Goal: Entertainment & Leisure: Consume media (video, audio)

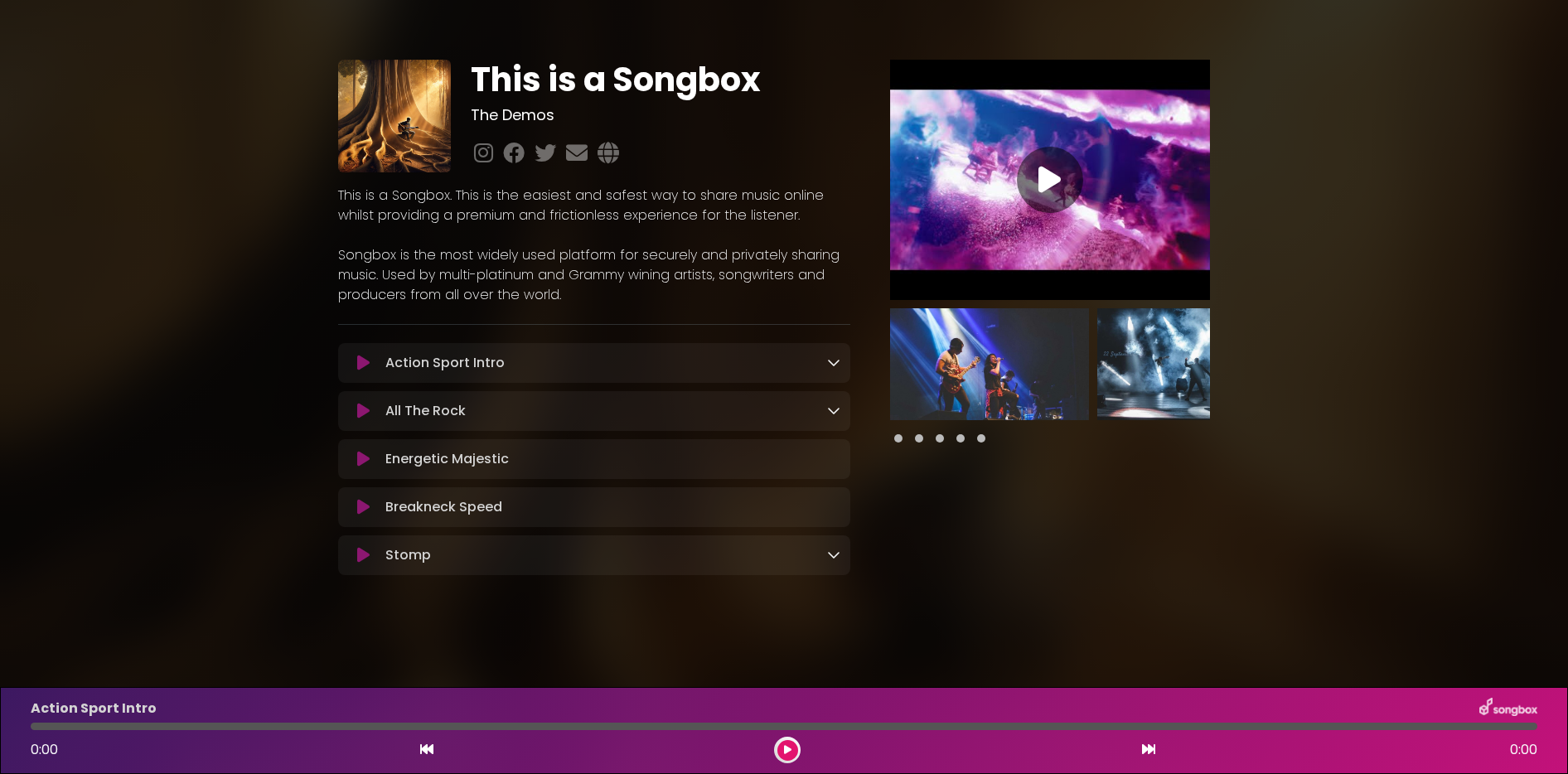
click at [362, 363] on icon at bounding box center [363, 362] width 13 height 16
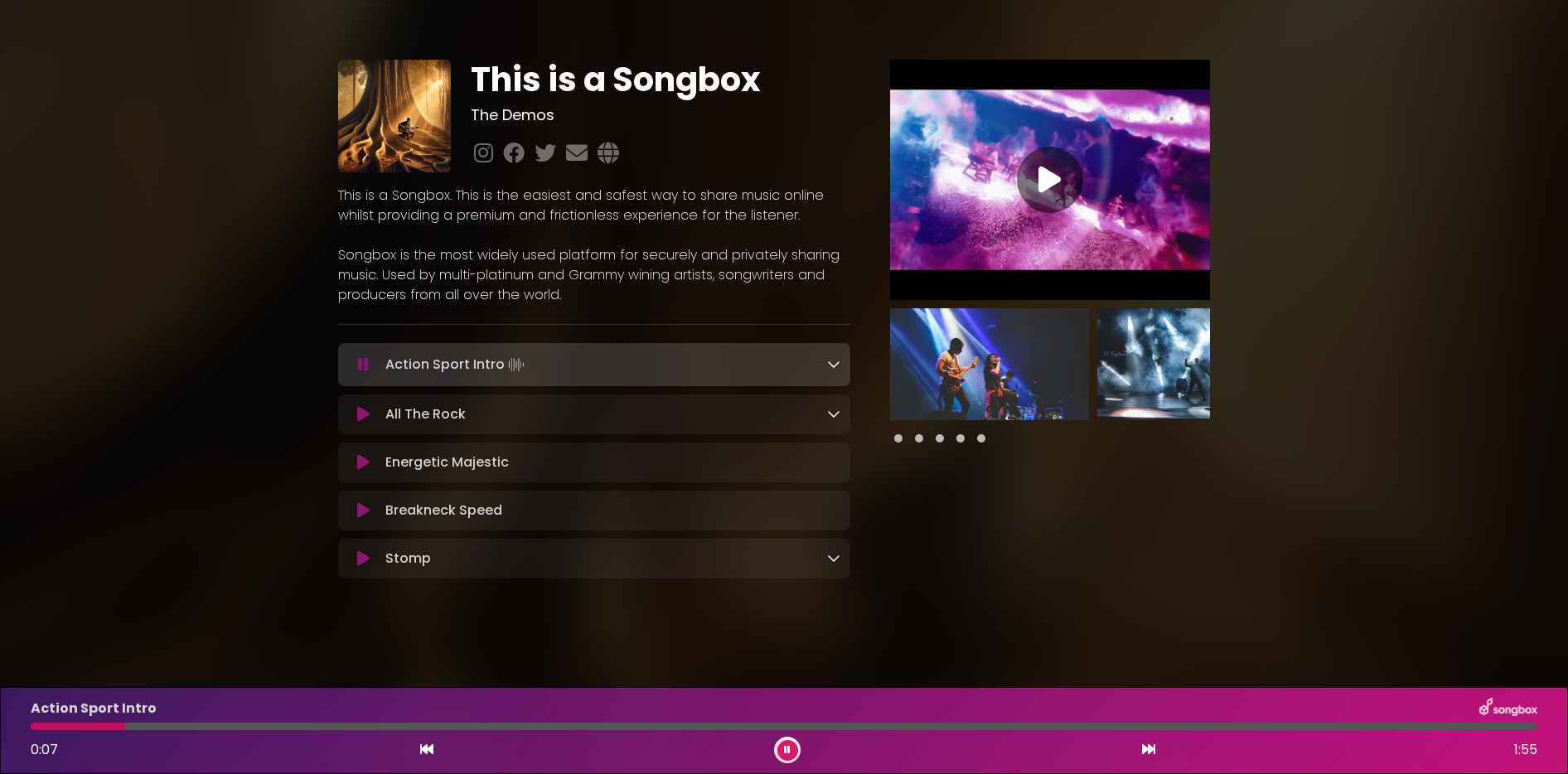
click at [828, 364] on icon at bounding box center [834, 364] width 14 height 14
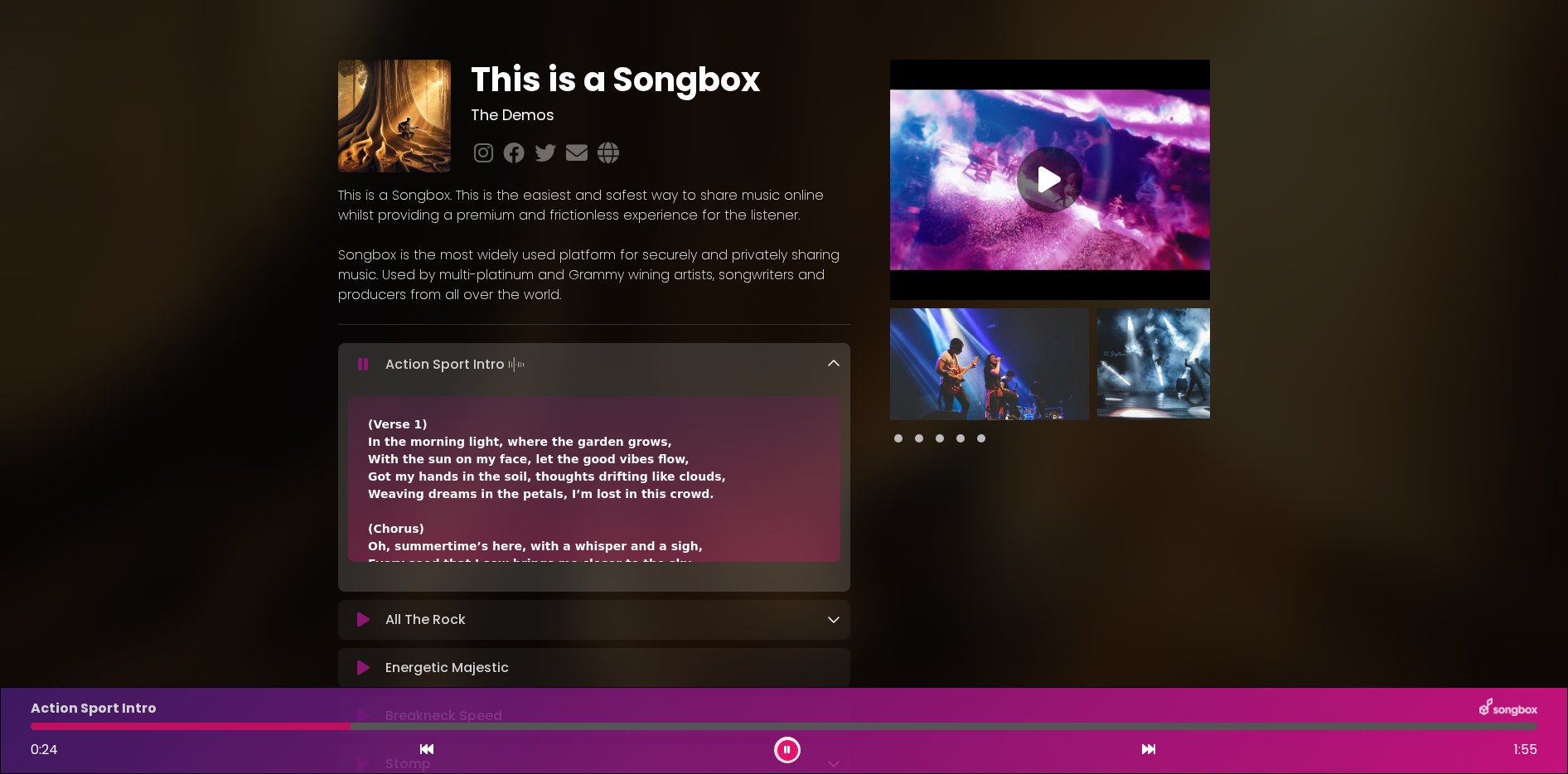
click at [833, 362] on icon at bounding box center [834, 364] width 14 height 14
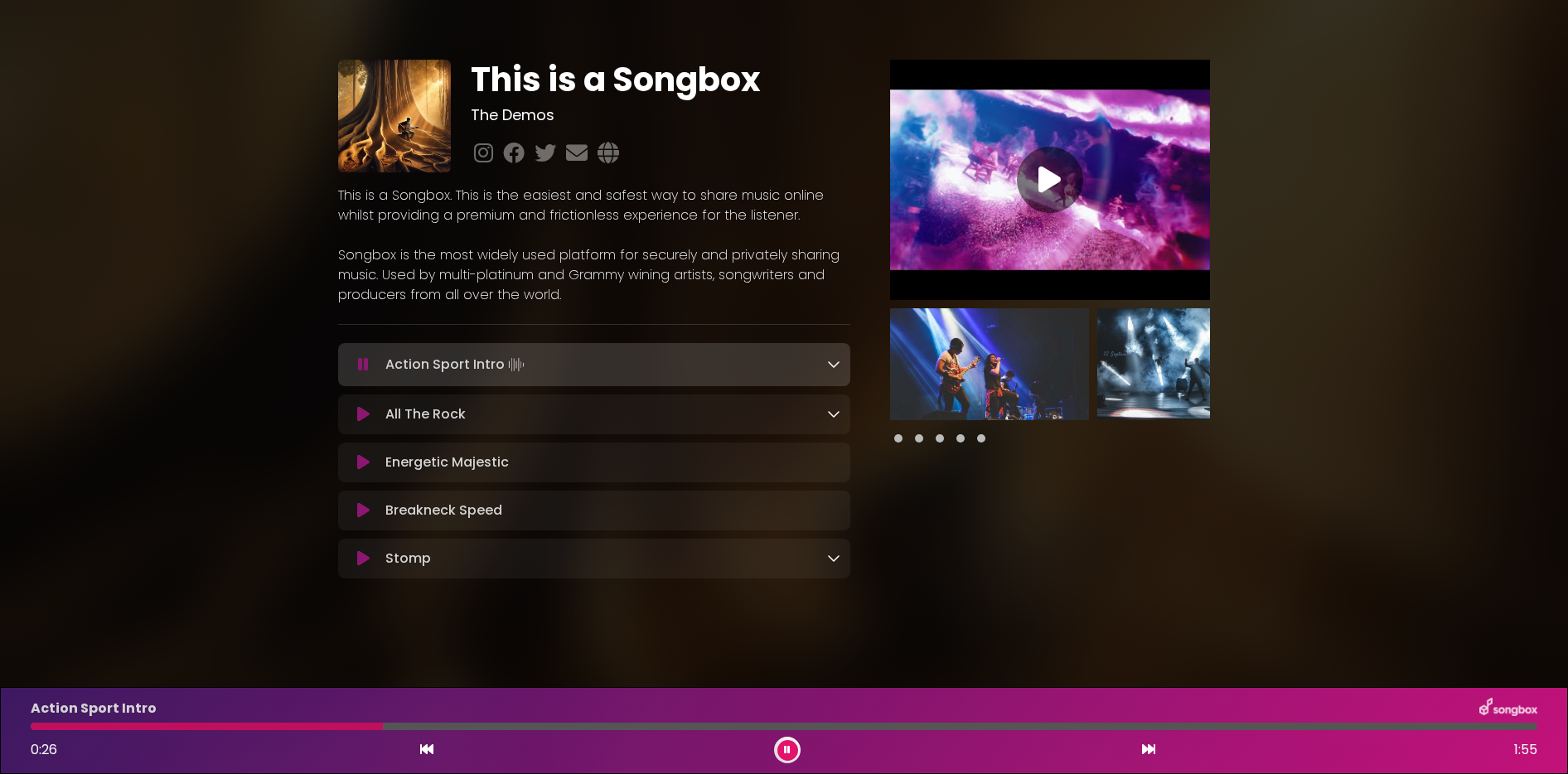
click at [362, 412] on icon at bounding box center [363, 413] width 13 height 16
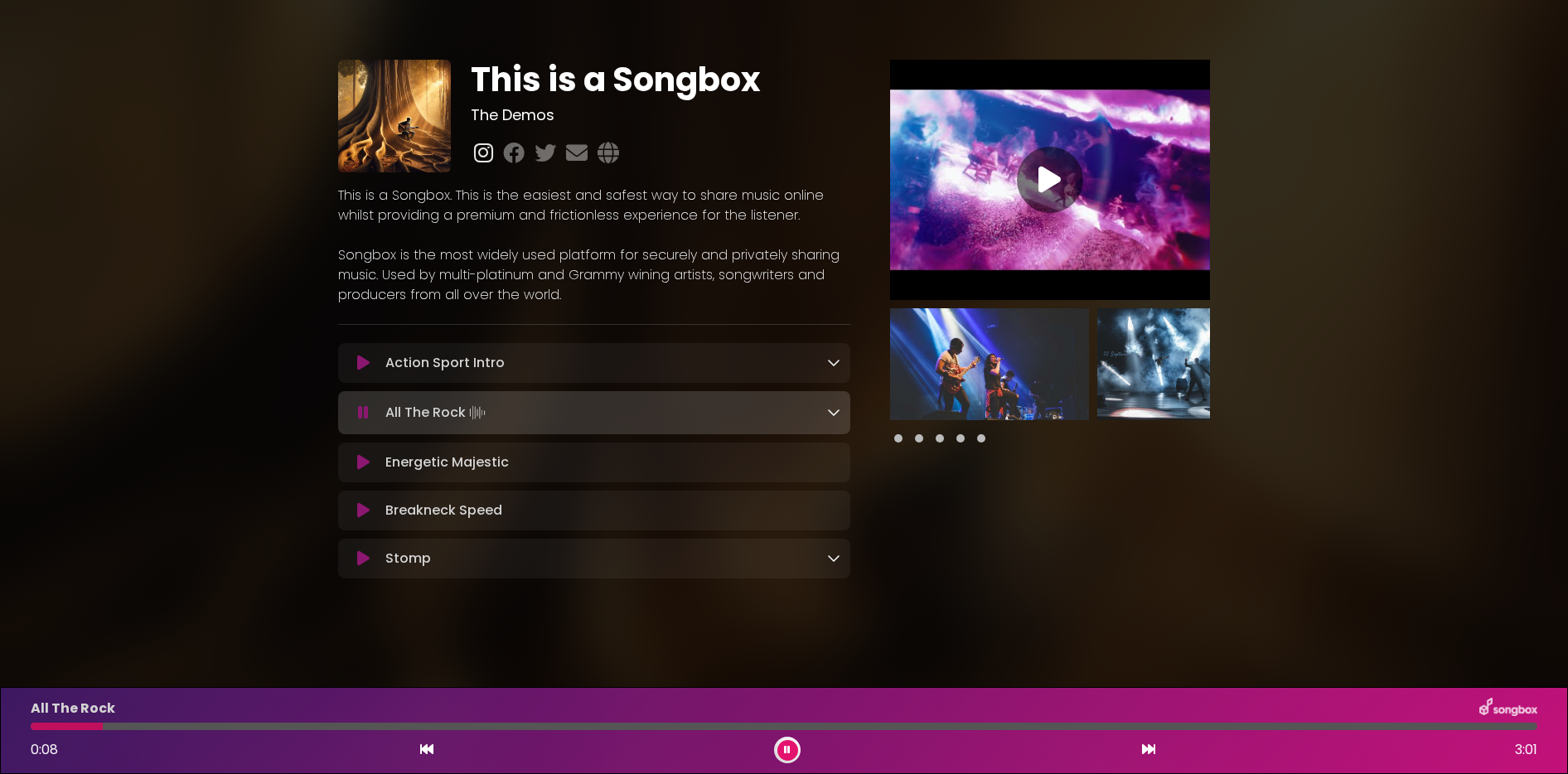
click at [484, 146] on icon at bounding box center [483, 152] width 26 height 21
click at [787, 751] on icon at bounding box center [788, 750] width 7 height 10
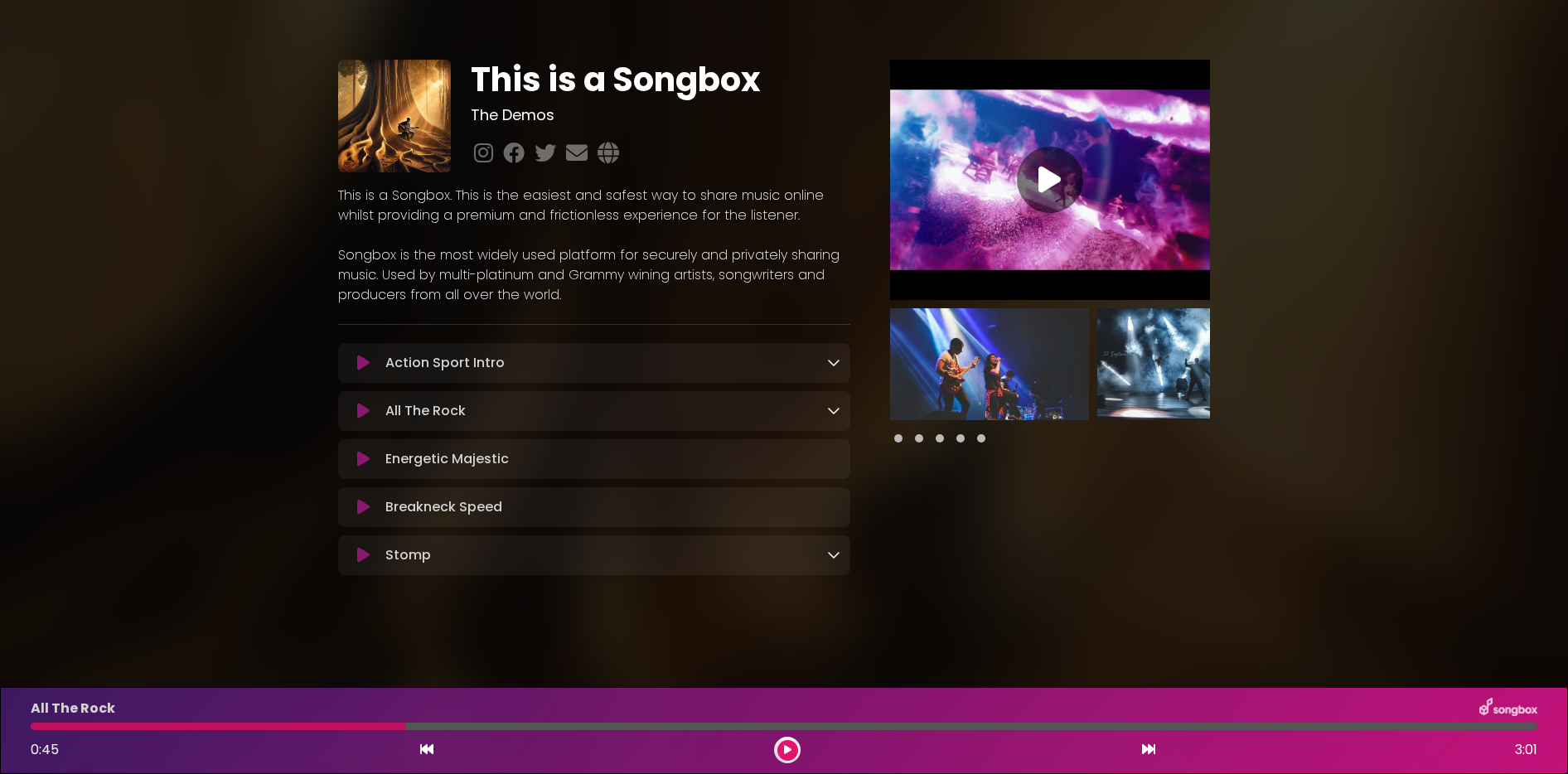
click at [918, 438] on span at bounding box center [920, 439] width 9 height 9
click at [939, 439] on span at bounding box center [940, 439] width 9 height 9
click at [835, 364] on icon at bounding box center [834, 362] width 14 height 14
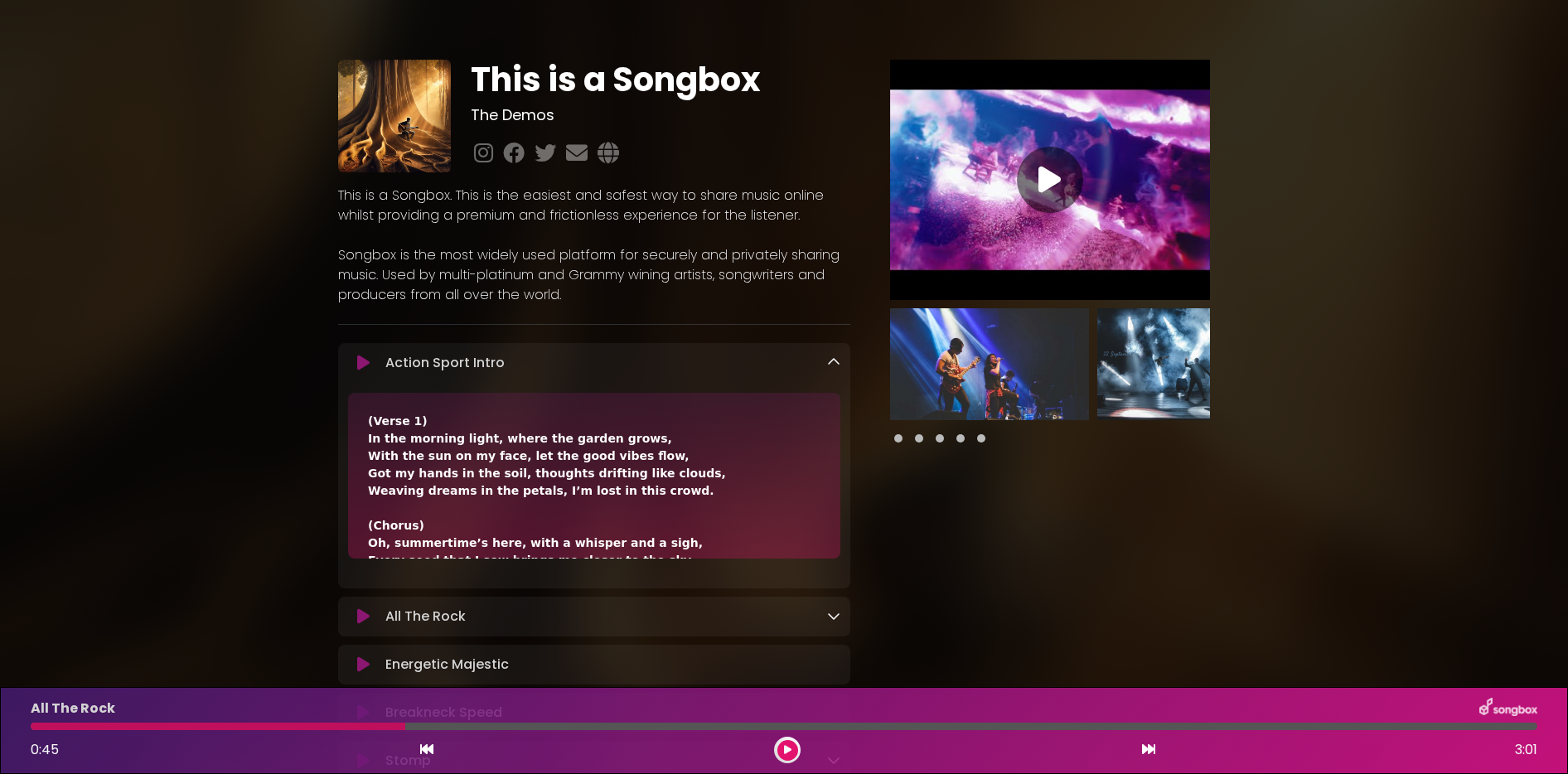
click at [1010, 471] on div "Pause Play % buffered 00:00 00:00" at bounding box center [1050, 424] width 379 height 729
click at [999, 468] on div "Pause Play % buffered 00:00 00:00" at bounding box center [1050, 424] width 379 height 729
click at [938, 436] on span at bounding box center [940, 439] width 9 height 9
click at [958, 441] on span at bounding box center [961, 439] width 9 height 9
click at [980, 436] on span at bounding box center [982, 439] width 9 height 9
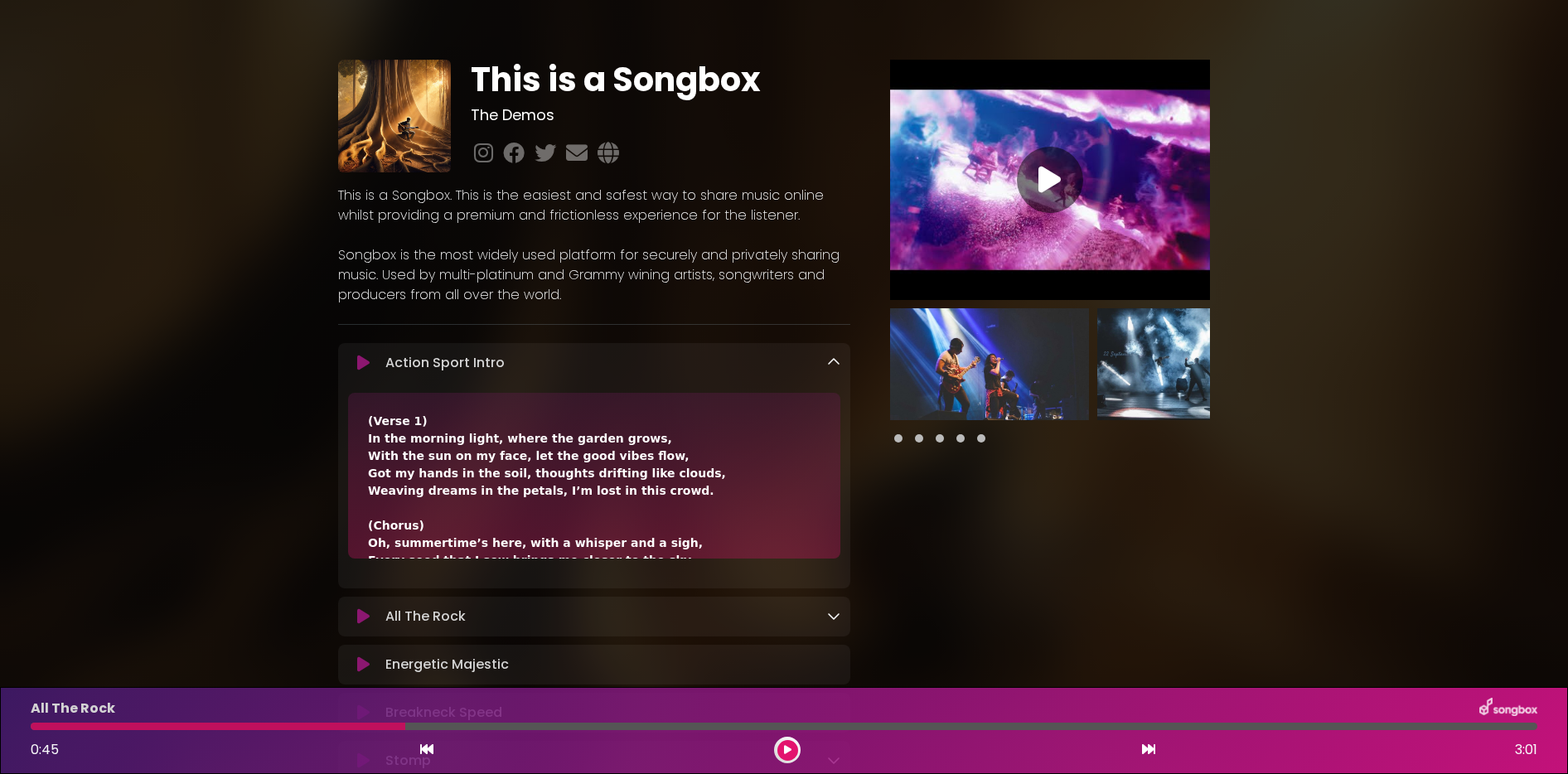
click at [938, 390] on img at bounding box center [989, 364] width 199 height 112
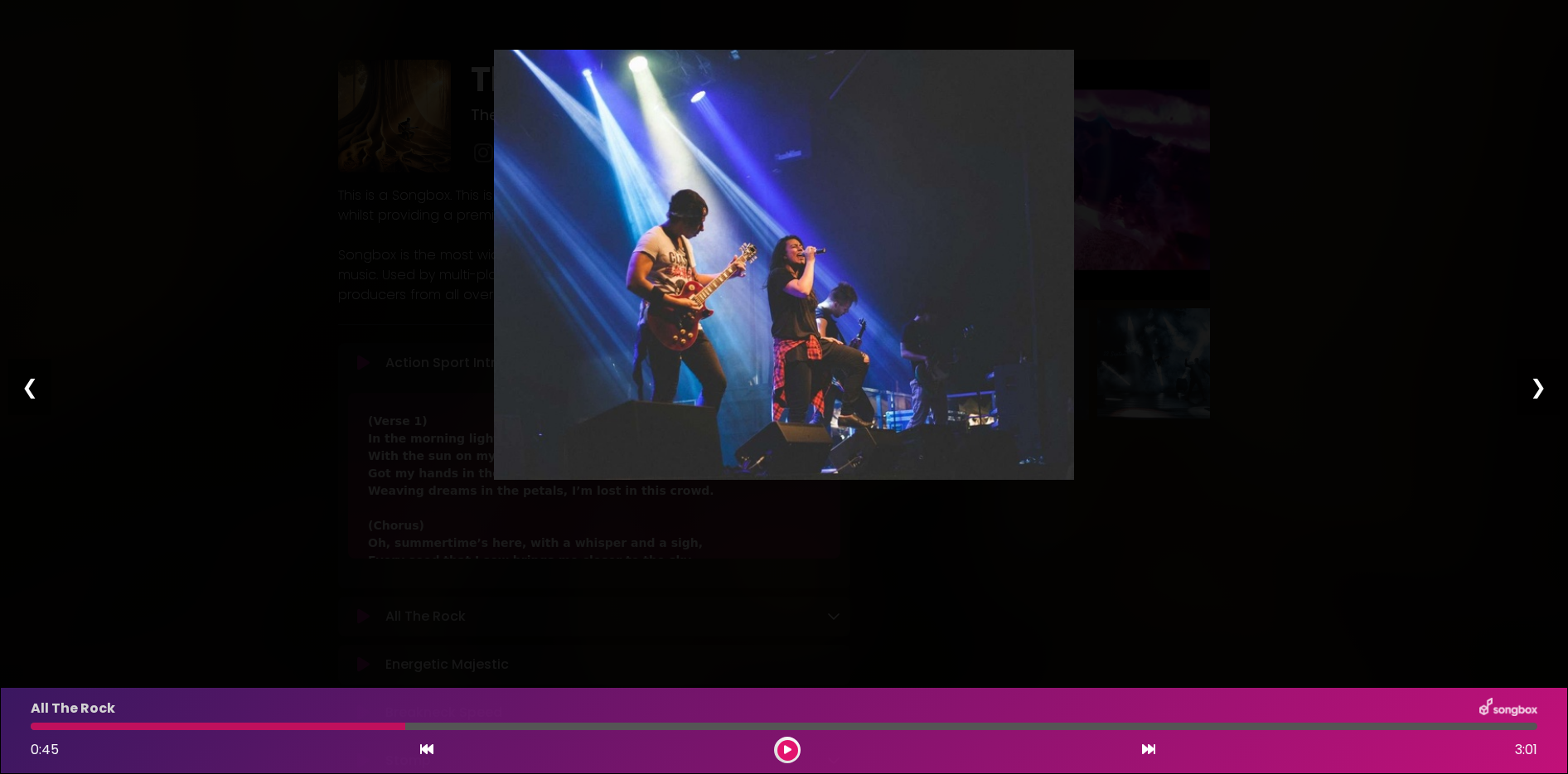
click at [1539, 388] on div "❯" at bounding box center [1538, 387] width 43 height 56
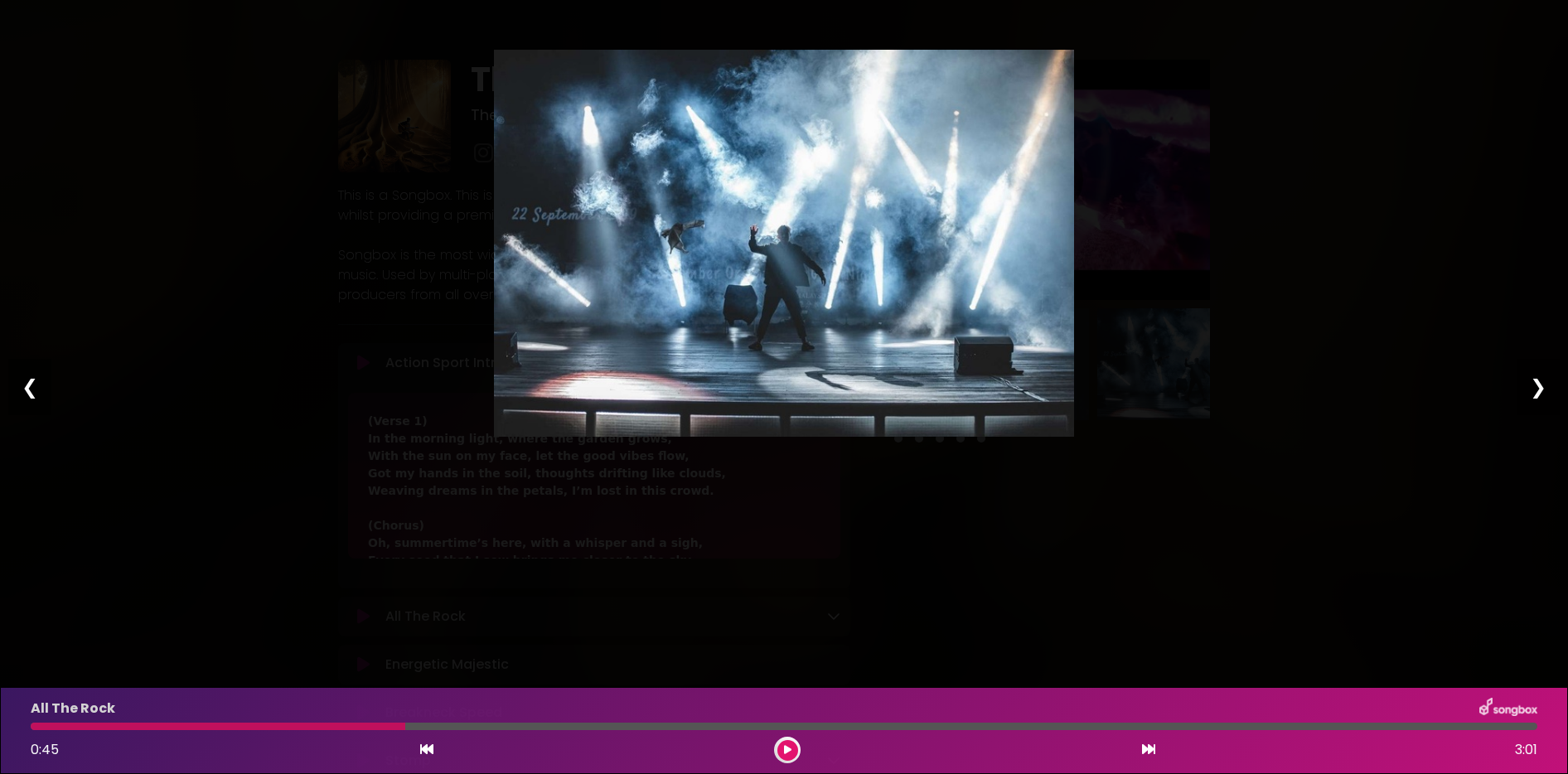
click at [1539, 388] on div "❯" at bounding box center [1538, 387] width 43 height 56
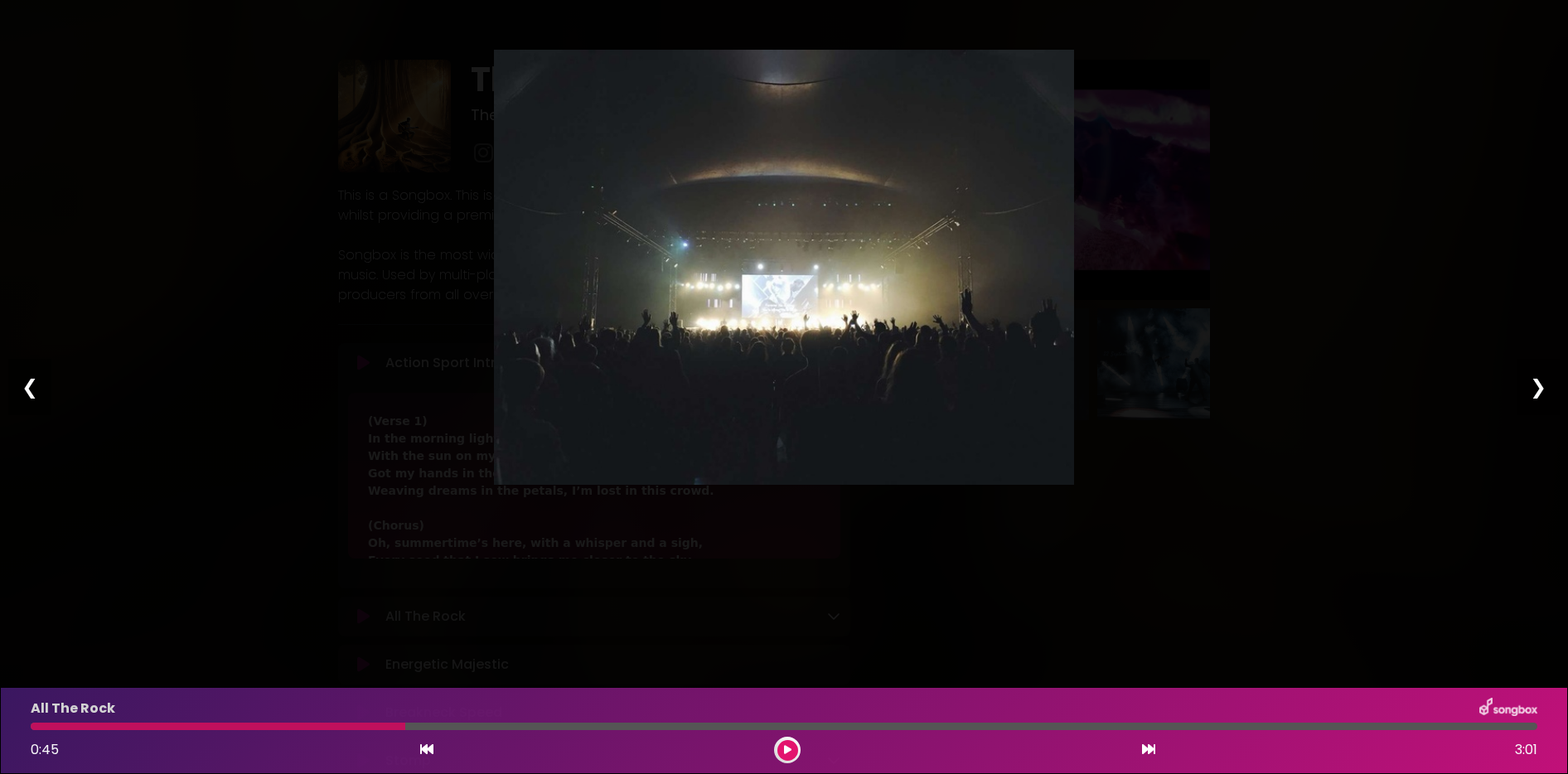
click at [1539, 388] on div "❯" at bounding box center [1538, 387] width 43 height 56
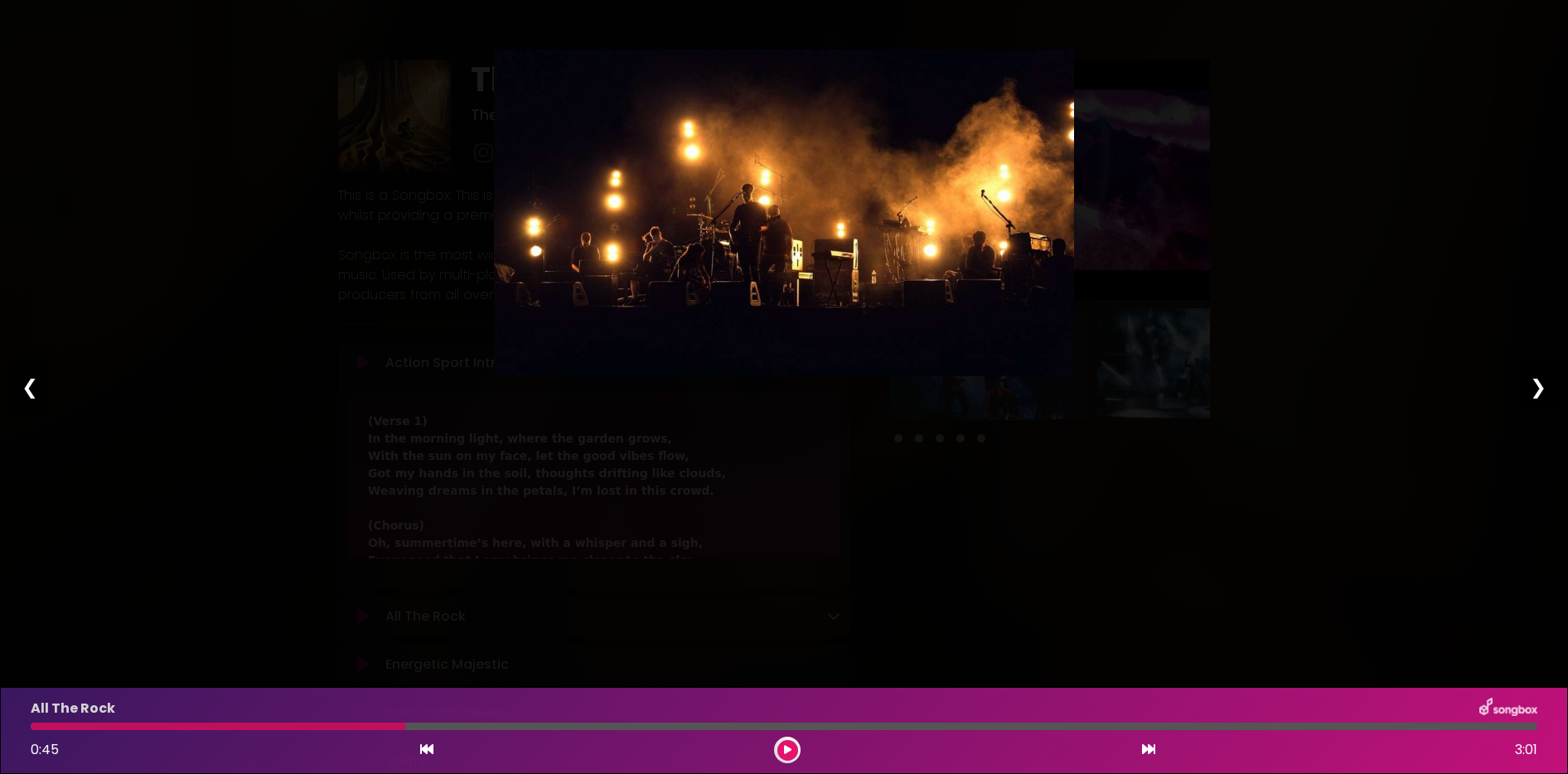
click at [1539, 388] on div "❯" at bounding box center [1538, 387] width 43 height 56
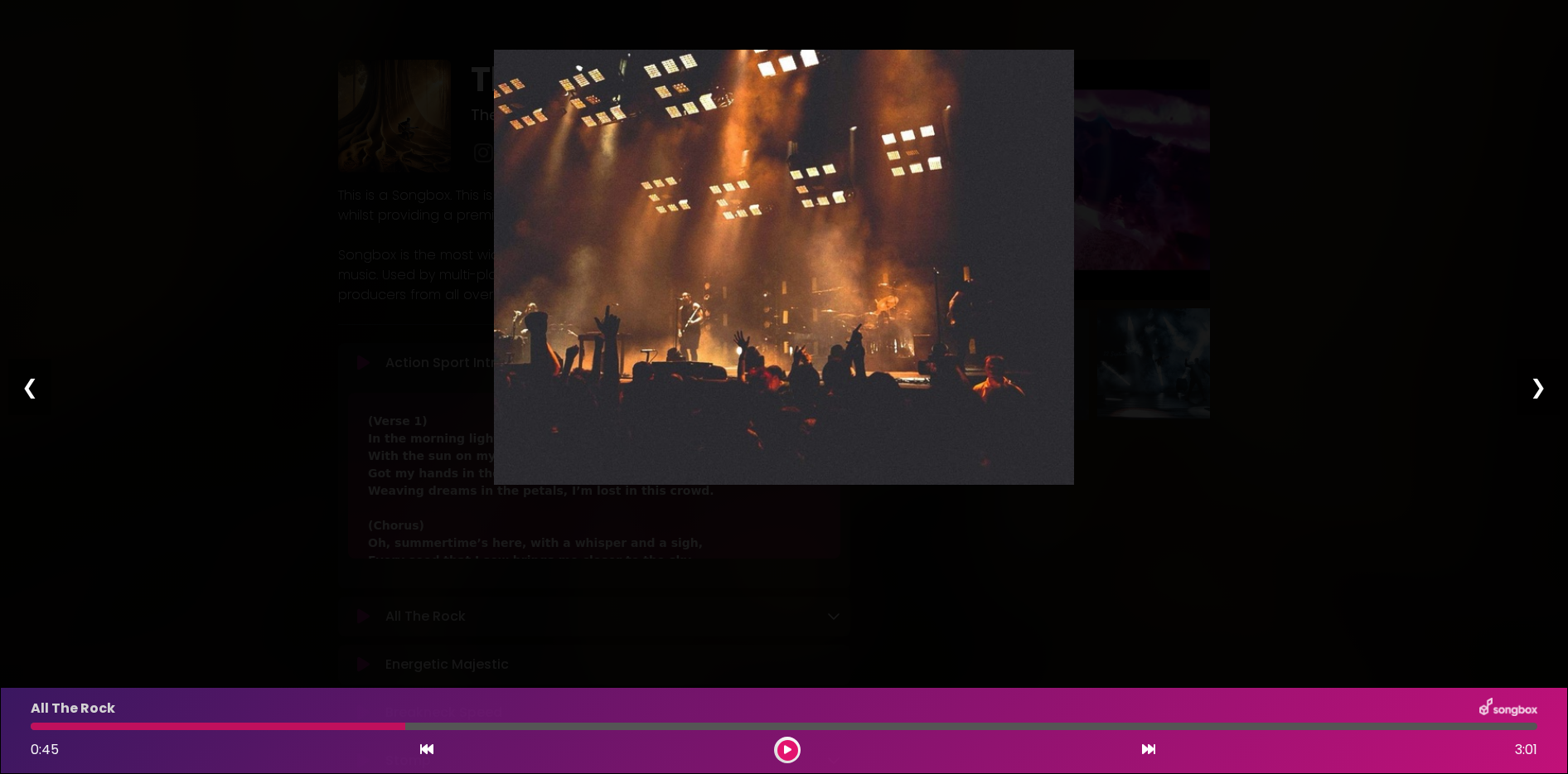
click at [1539, 388] on div "❯" at bounding box center [1538, 387] width 43 height 56
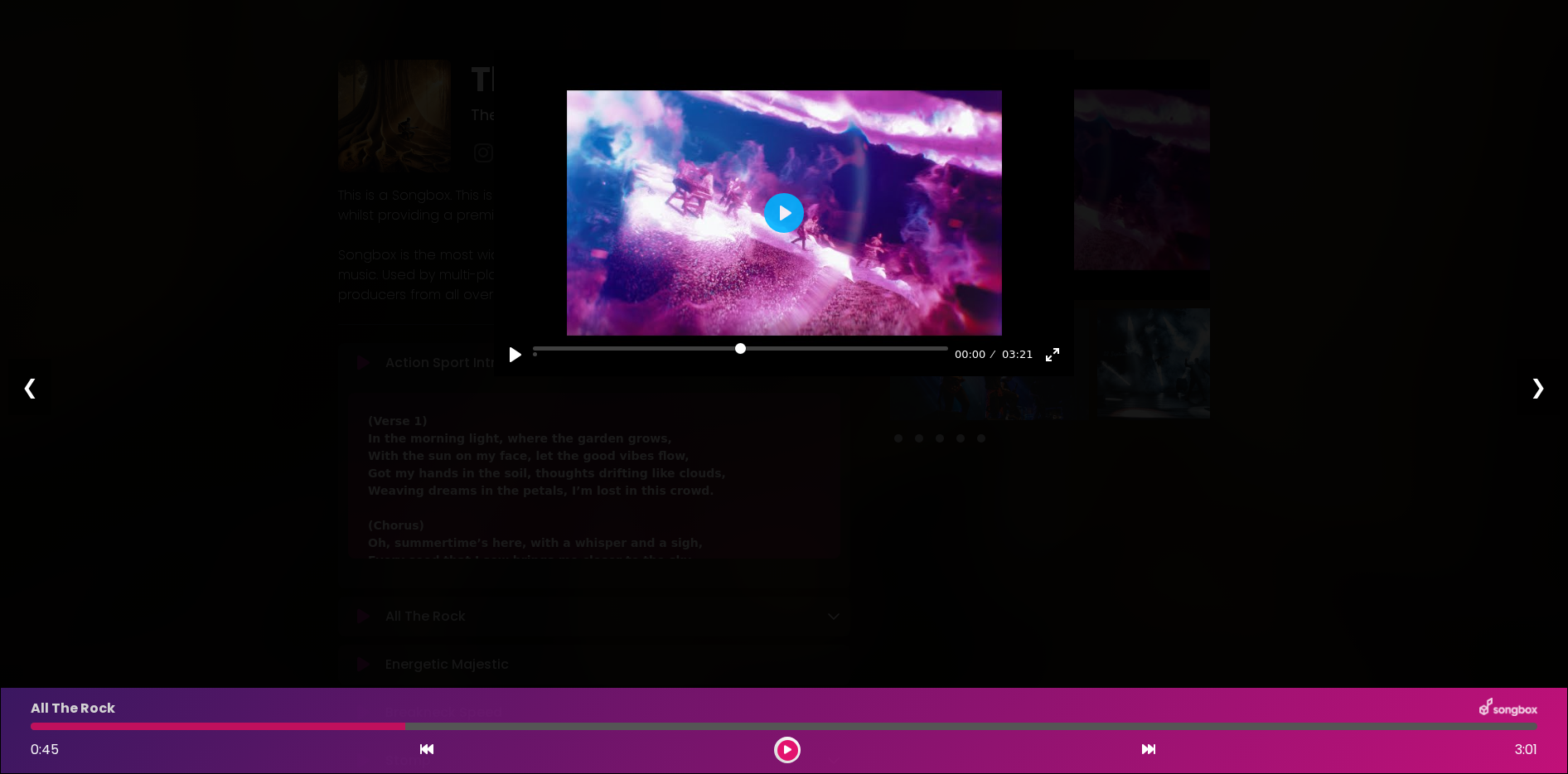
click at [1539, 388] on div "❯" at bounding box center [1538, 387] width 43 height 56
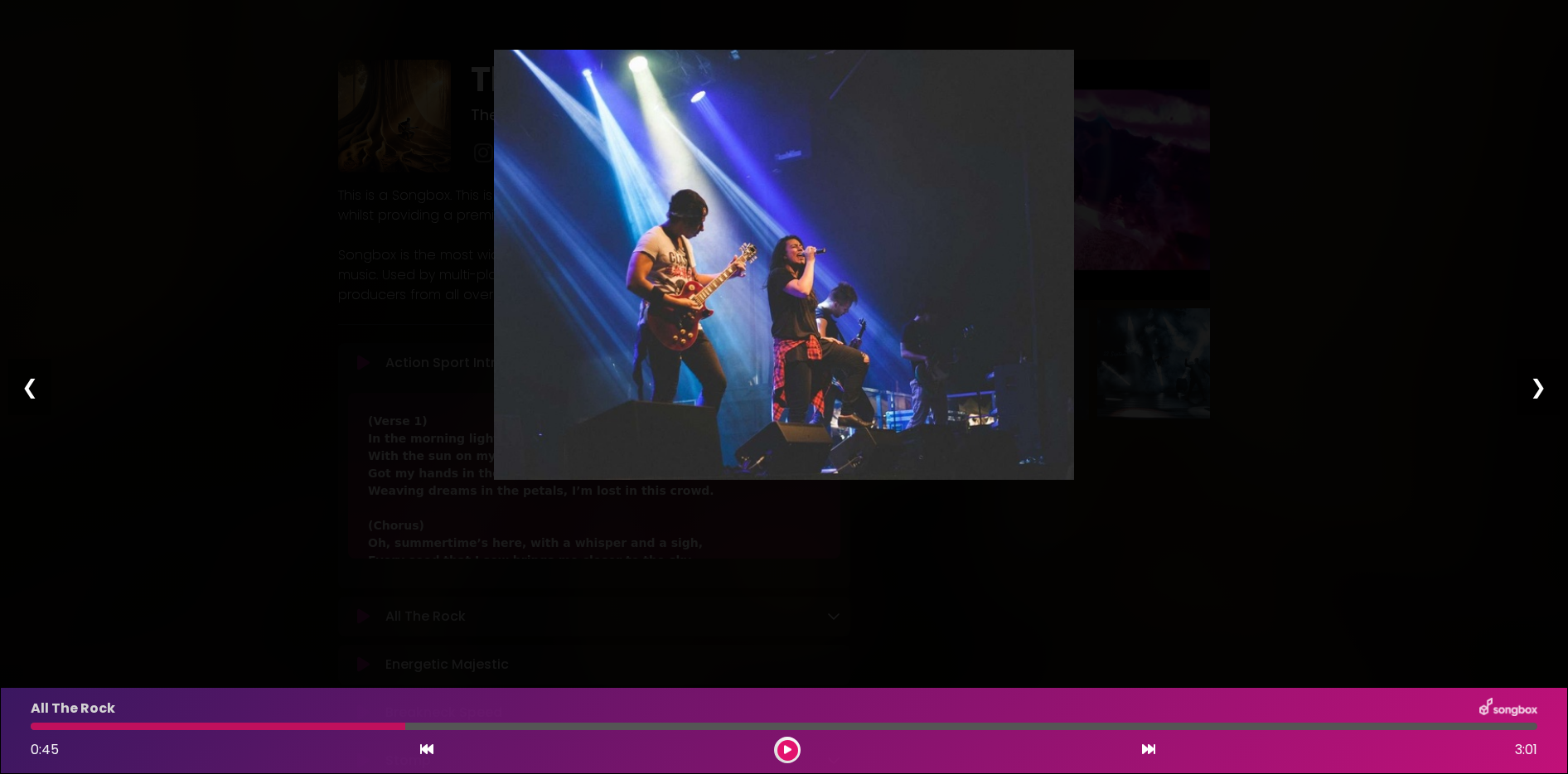
click at [787, 747] on icon at bounding box center [788, 750] width 8 height 10
click at [789, 747] on icon at bounding box center [788, 750] width 7 height 10
click at [101, 287] on div "Pause Play % buffered 00:00 00:00 03:21 Exit fullscreen Enter fullscreen Play ❮…" at bounding box center [784, 387] width 1568 height 774
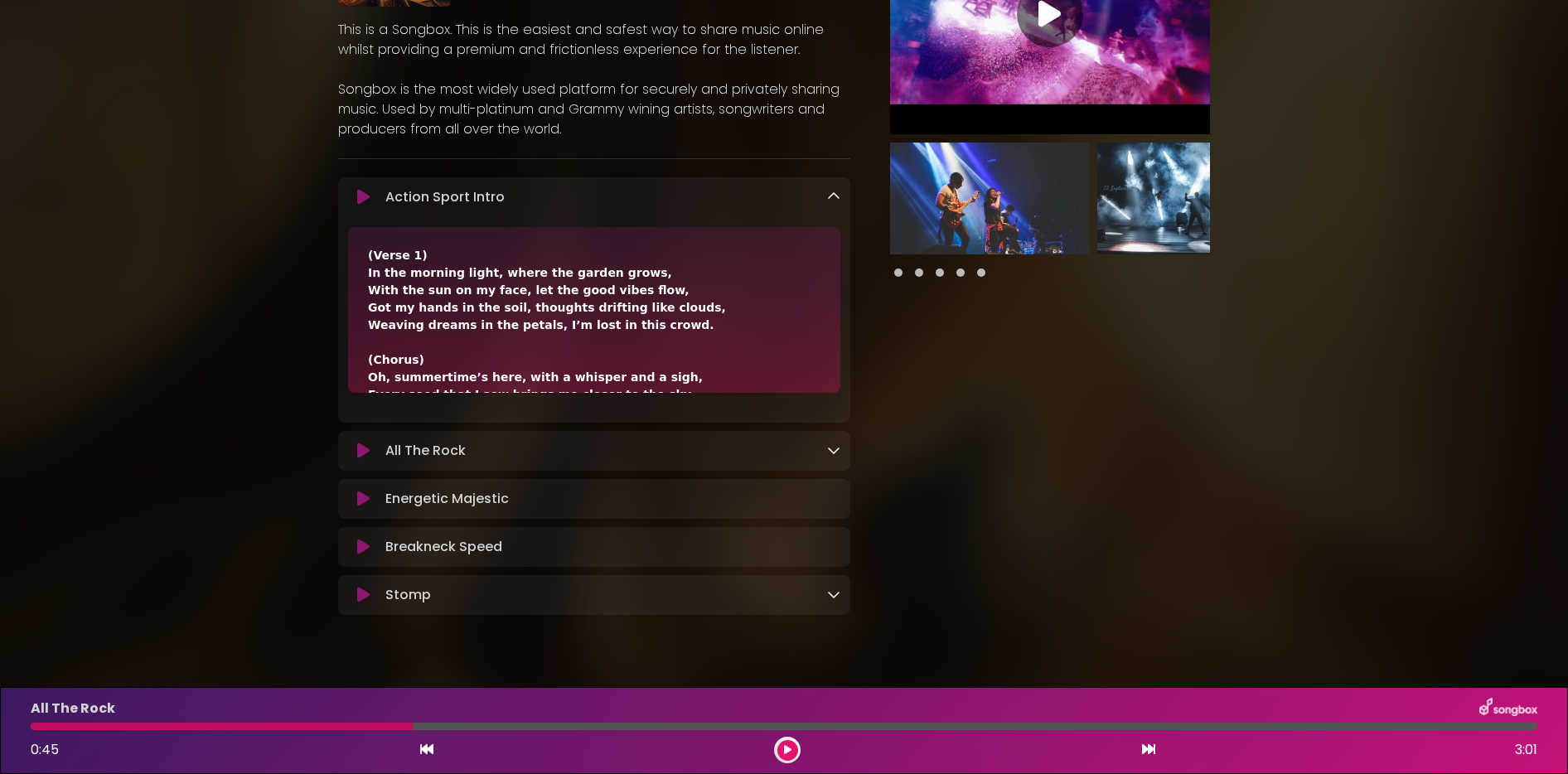
scroll to position [202, 0]
